Goal: Find specific page/section: Find specific page/section

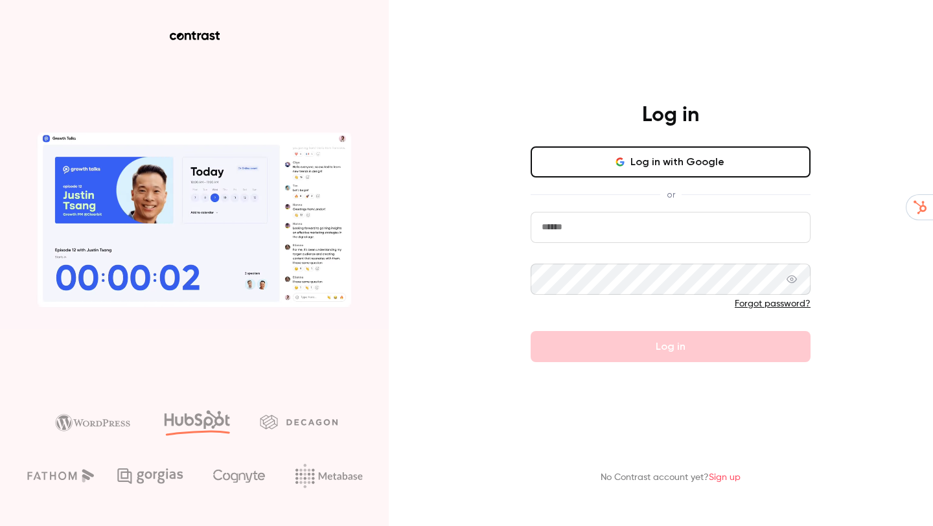
click at [620, 231] on input "email" at bounding box center [671, 227] width 280 height 31
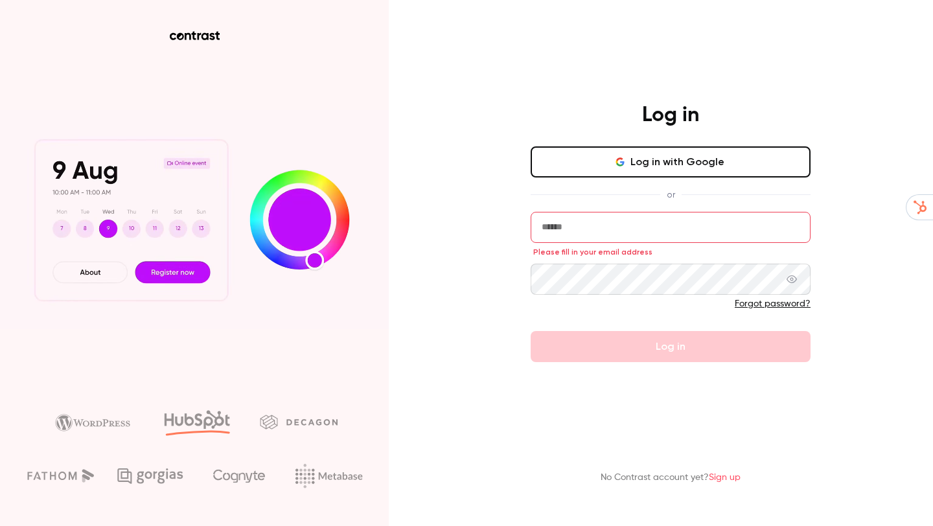
type input "**********"
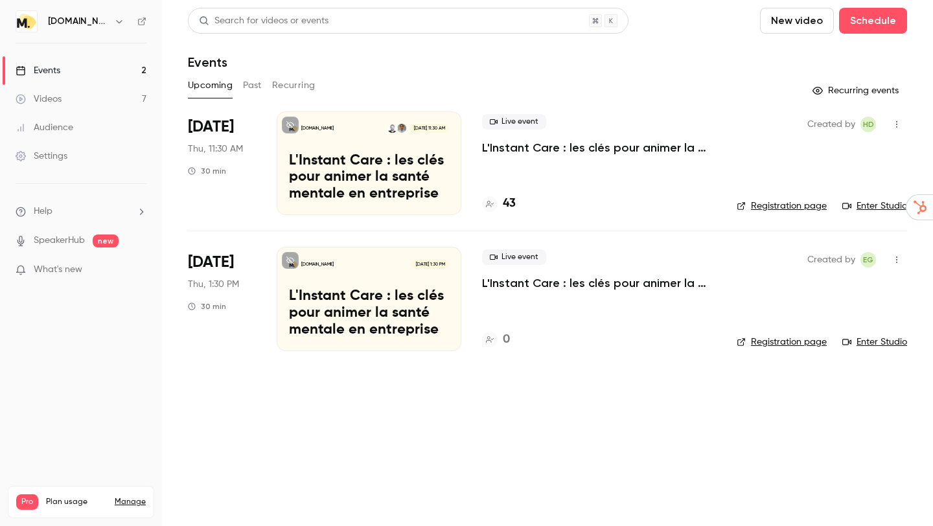
click at [786, 200] on link "Registration page" at bounding box center [782, 206] width 90 height 13
